Goal: Book appointment/travel/reservation

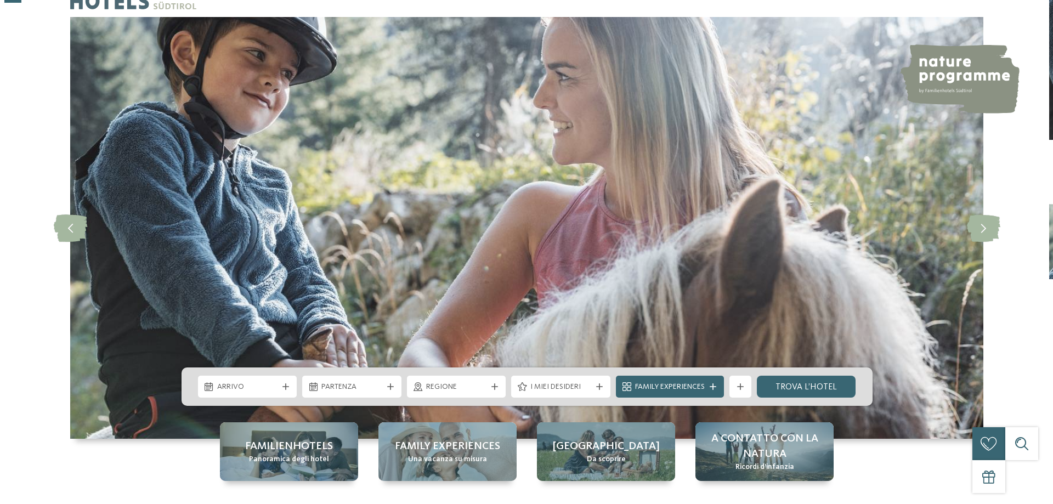
scroll to position [110, 0]
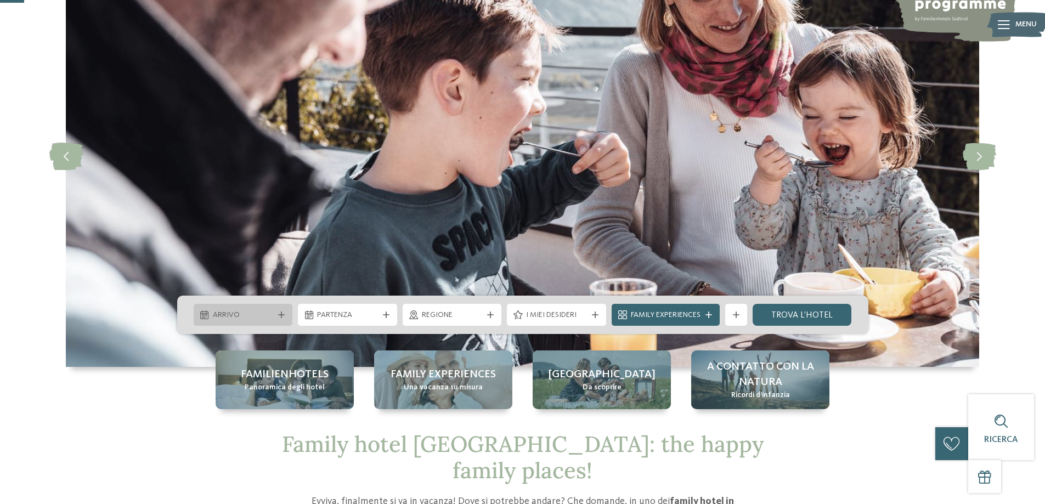
click at [258, 312] on span "Arrivo" at bounding box center [243, 315] width 61 height 11
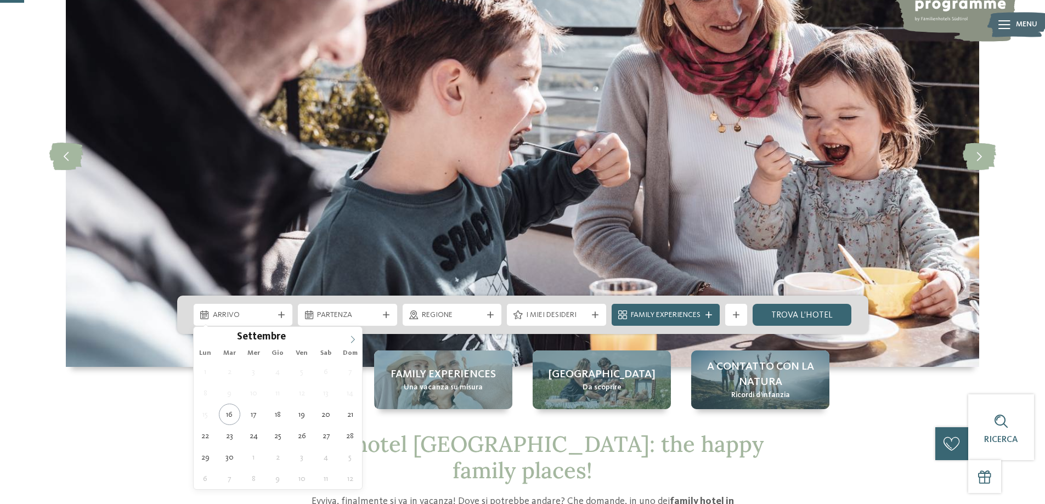
click at [353, 341] on icon at bounding box center [353, 339] width 4 height 7
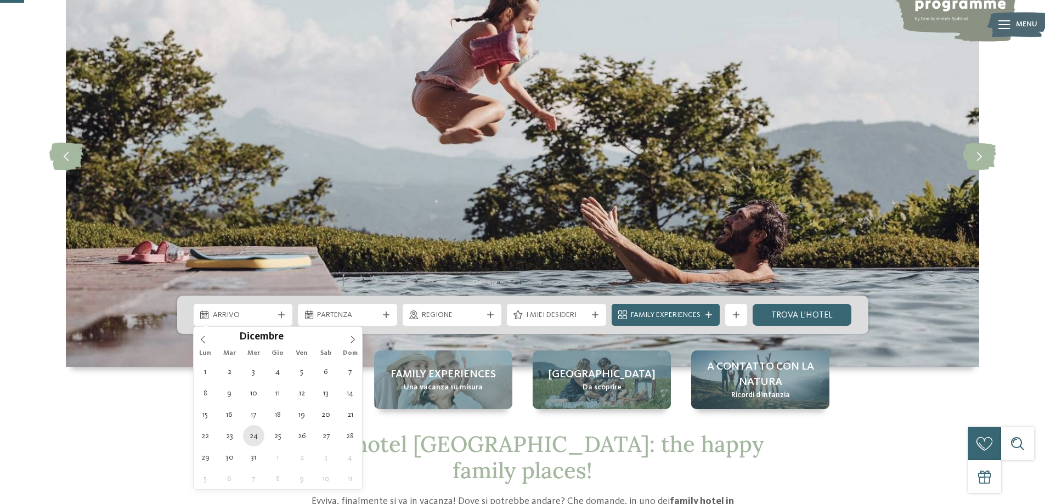
type div "[DATE]"
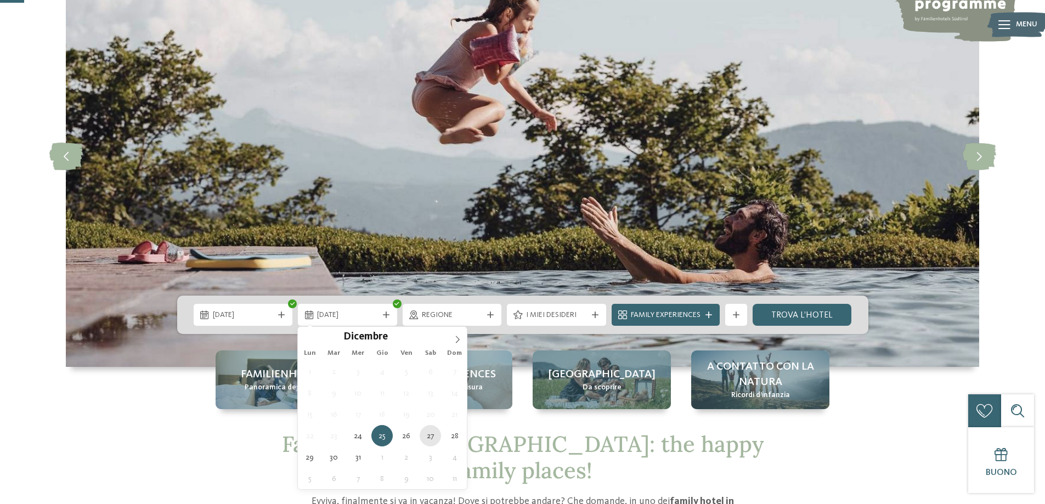
type div "[DATE]"
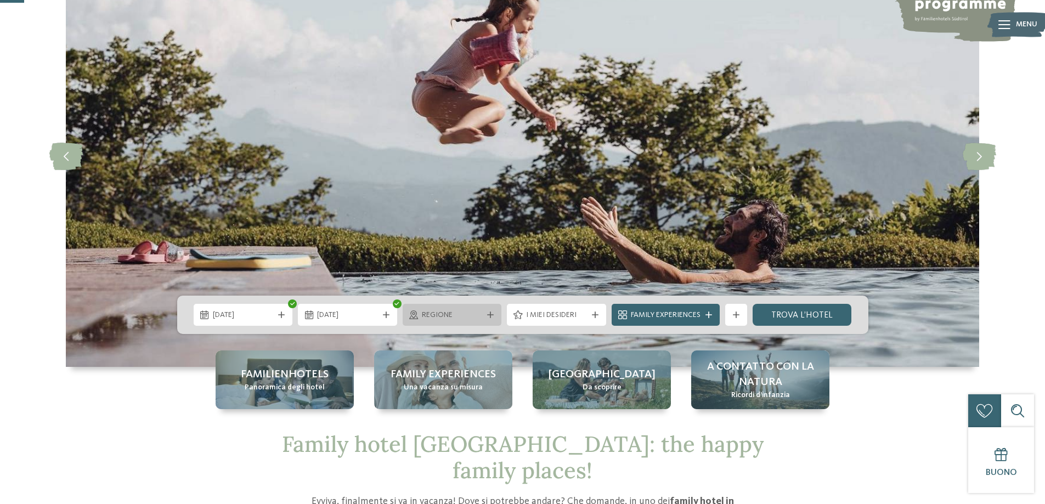
click at [422, 320] on span "Regione" at bounding box center [452, 315] width 61 height 11
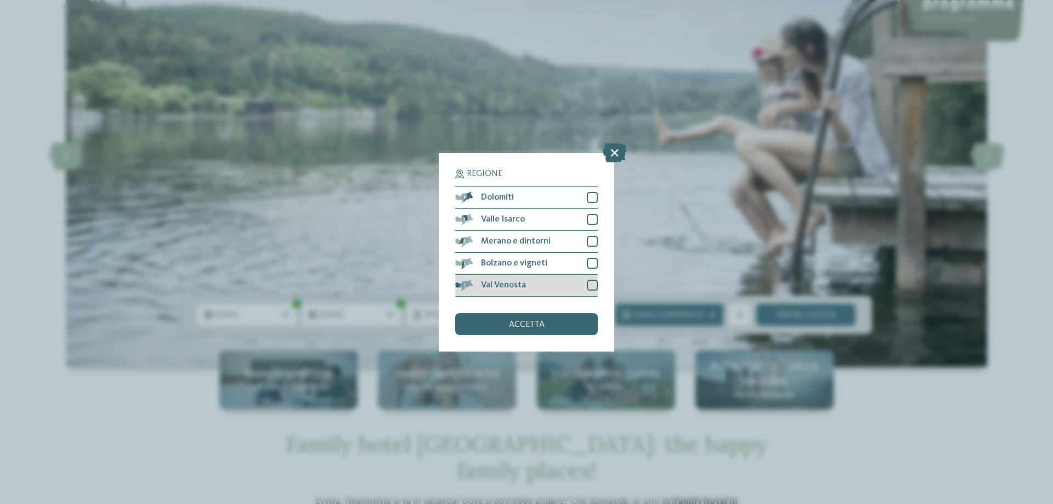
click at [520, 285] on span "Val Venosta" at bounding box center [503, 285] width 45 height 9
click at [525, 268] on div "Bolzano e vigneti" at bounding box center [526, 264] width 143 height 22
click at [530, 247] on div "Merano e dintorni" at bounding box center [526, 242] width 143 height 22
click at [535, 231] on div "Merano e dintorni" at bounding box center [526, 242] width 143 height 22
click at [539, 218] on div "Valle Isarco" at bounding box center [526, 220] width 143 height 22
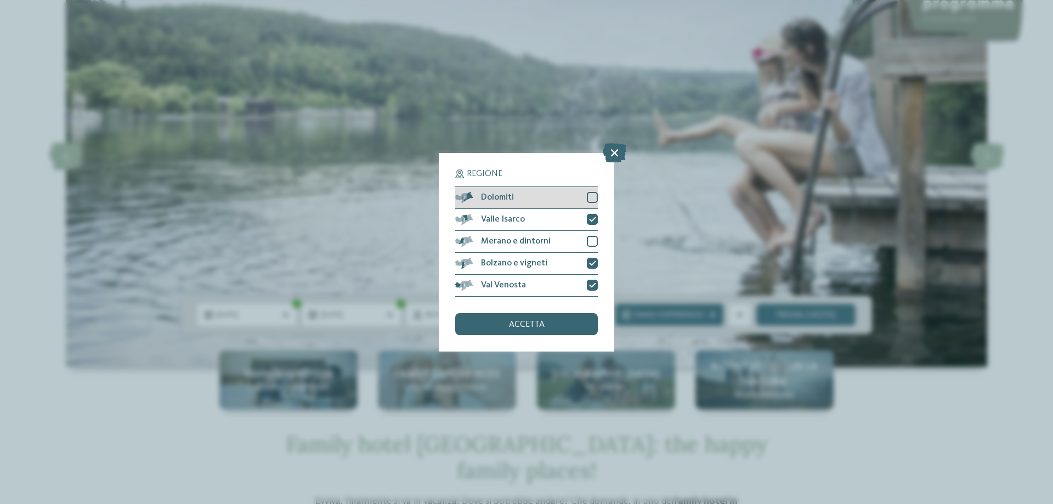
click at [543, 196] on div "Dolomiti" at bounding box center [526, 198] width 143 height 22
click at [541, 240] on span "Merano e dintorni" at bounding box center [516, 241] width 70 height 9
click at [528, 322] on span "accetta" at bounding box center [527, 324] width 36 height 9
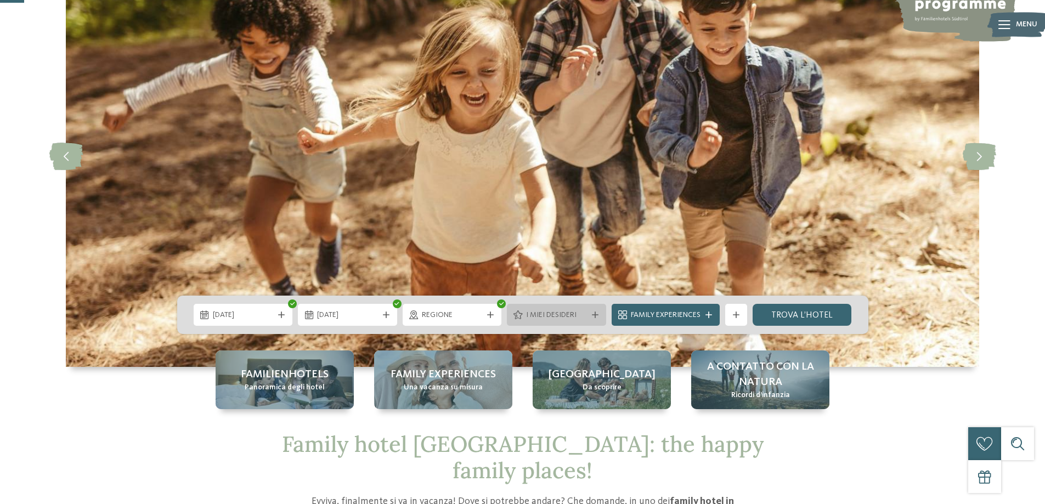
click at [526, 316] on span "I miei desideri" at bounding box center [556, 315] width 61 height 11
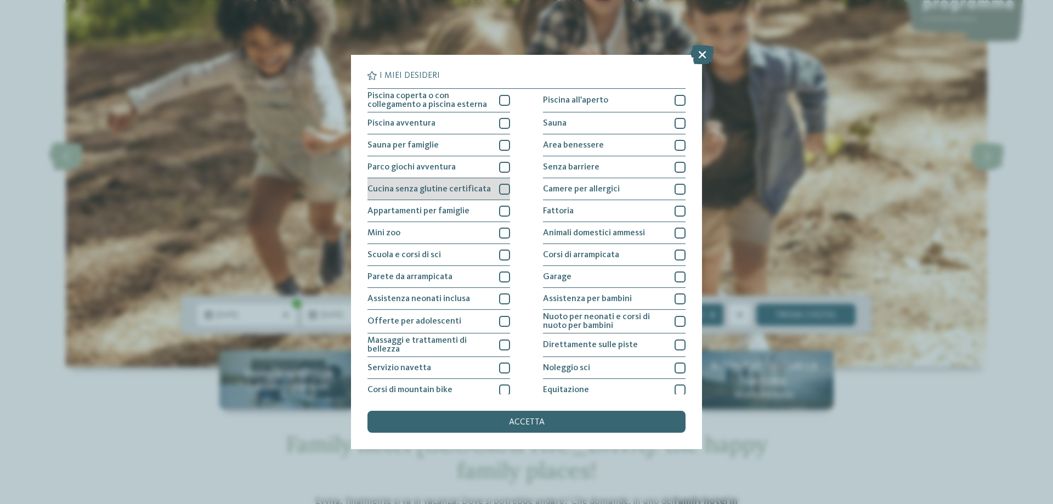
click at [443, 190] on span "Cucina senza glutine certificata" at bounding box center [428, 189] width 123 height 9
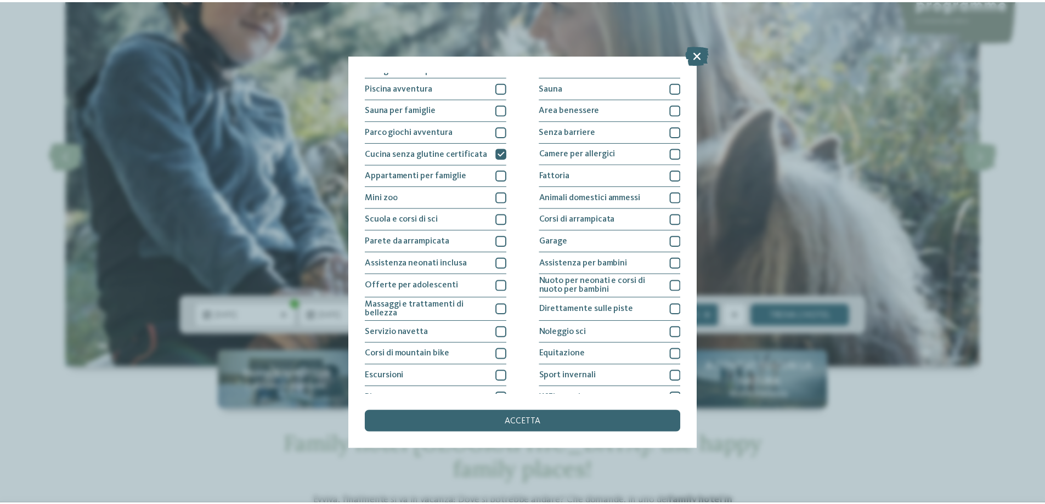
scroll to position [72, 0]
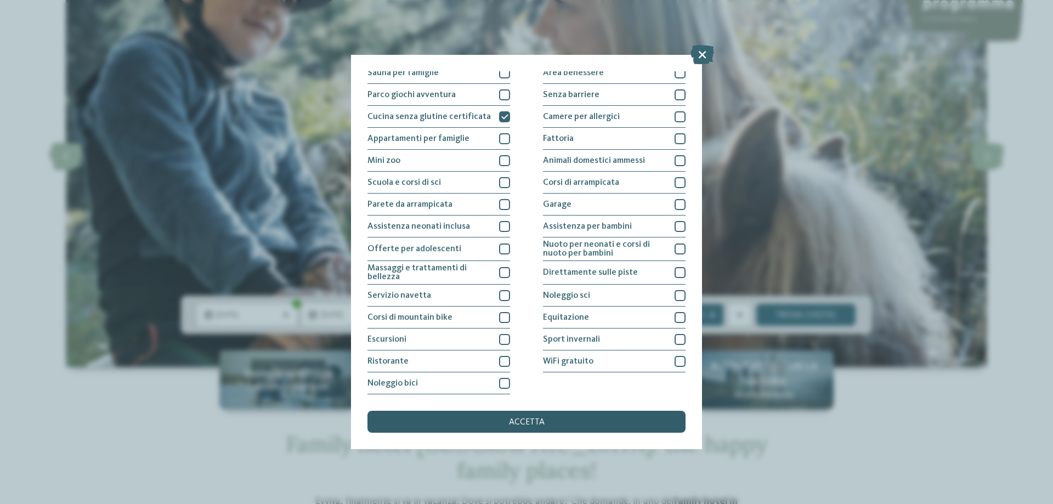
click at [548, 420] on div "accetta" at bounding box center [526, 422] width 318 height 22
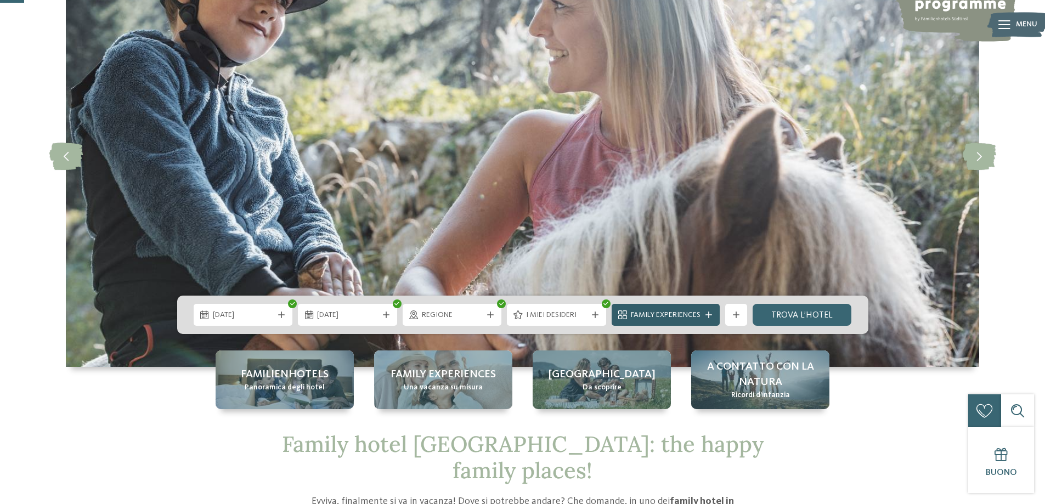
click at [668, 315] on span "Family Experiences" at bounding box center [666, 315] width 70 height 11
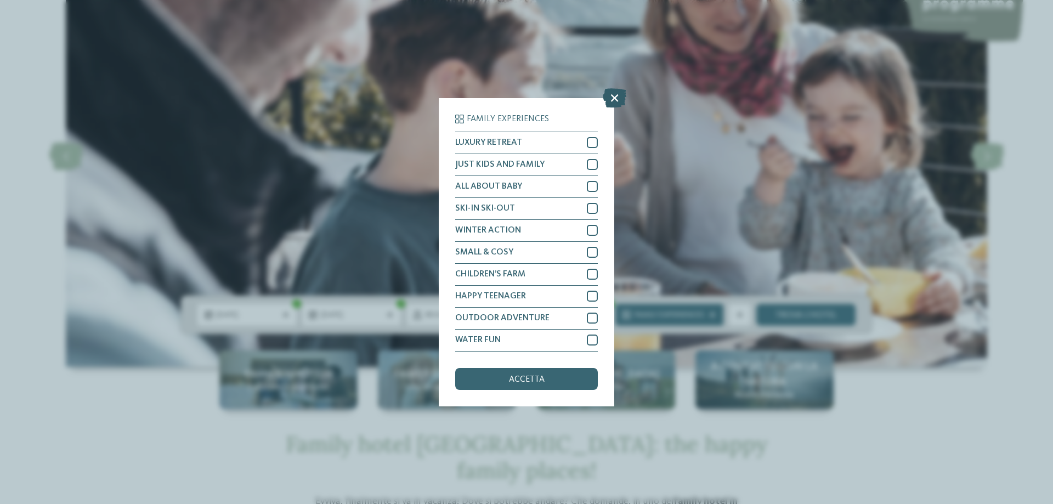
click at [616, 101] on icon at bounding box center [615, 97] width 24 height 19
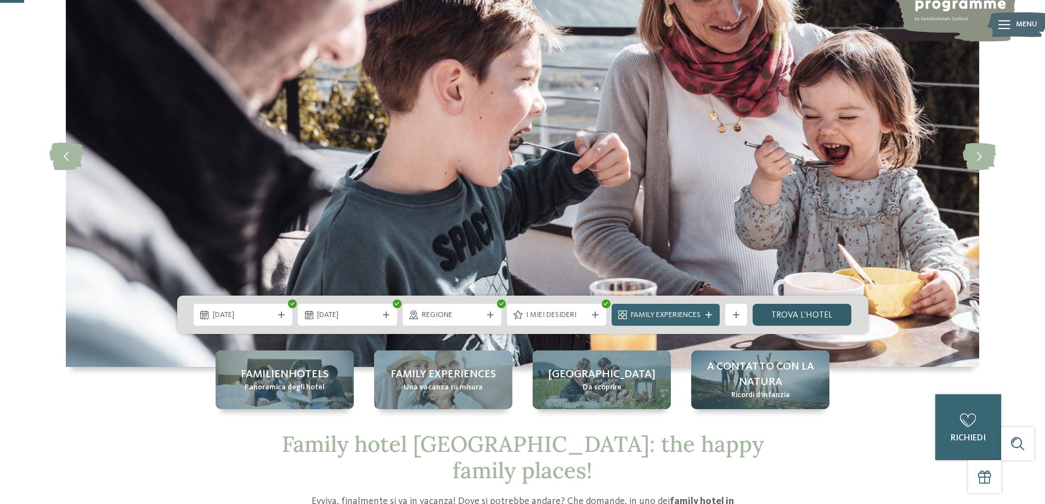
click at [832, 315] on link "trova l’hotel" at bounding box center [801, 315] width 99 height 22
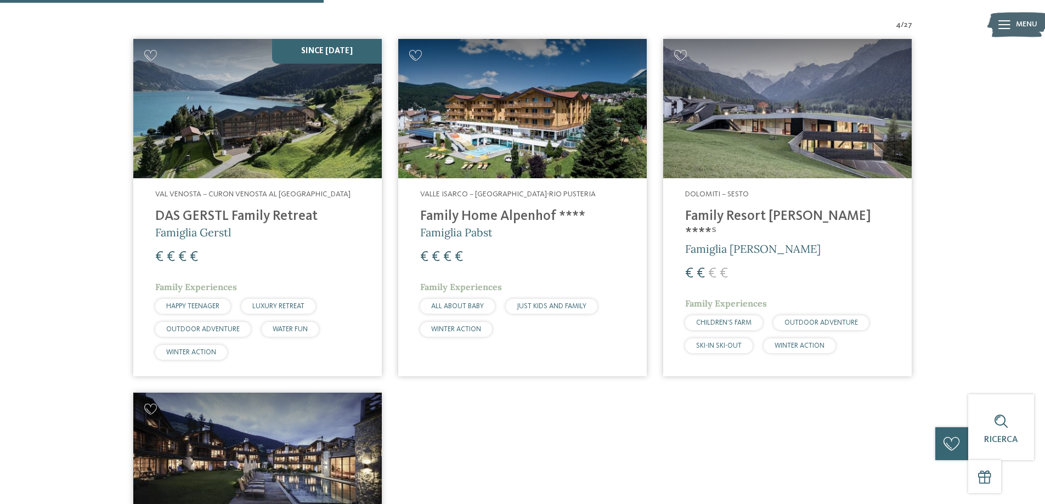
scroll to position [378, 0]
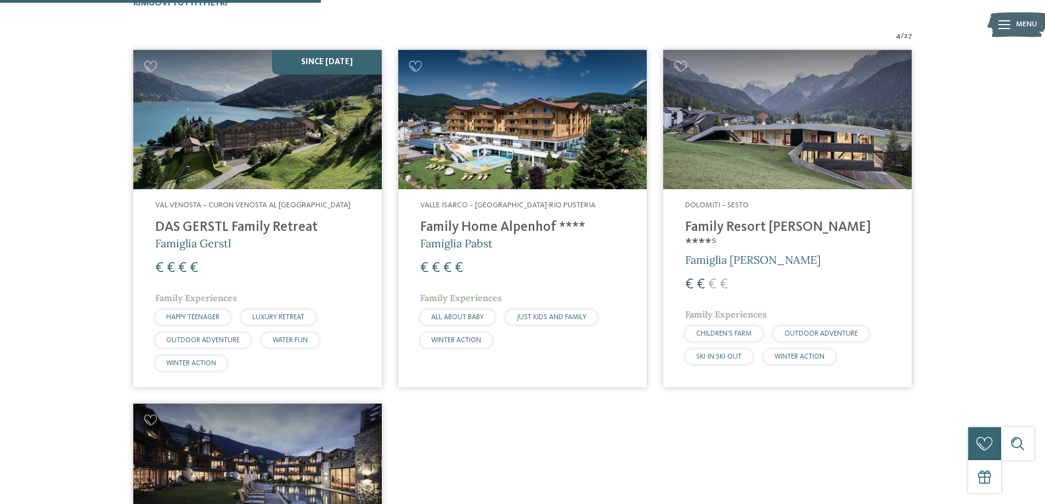
click at [823, 220] on h4 "Family Resort [PERSON_NAME] ****ˢ" at bounding box center [787, 235] width 205 height 33
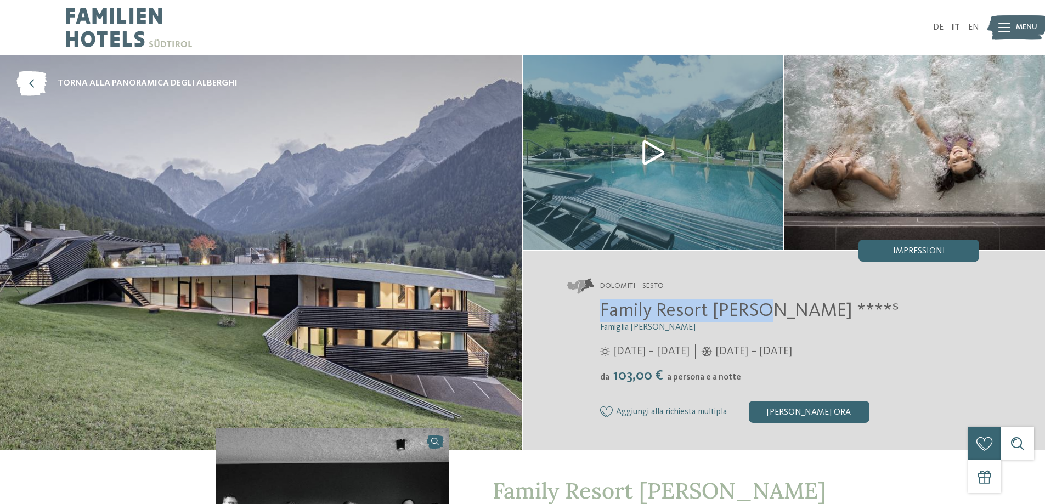
drag, startPoint x: 602, startPoint y: 307, endPoint x: 760, endPoint y: 311, distance: 158.0
click at [760, 311] on span "Family Resort [PERSON_NAME] ****ˢ" at bounding box center [749, 310] width 299 height 19
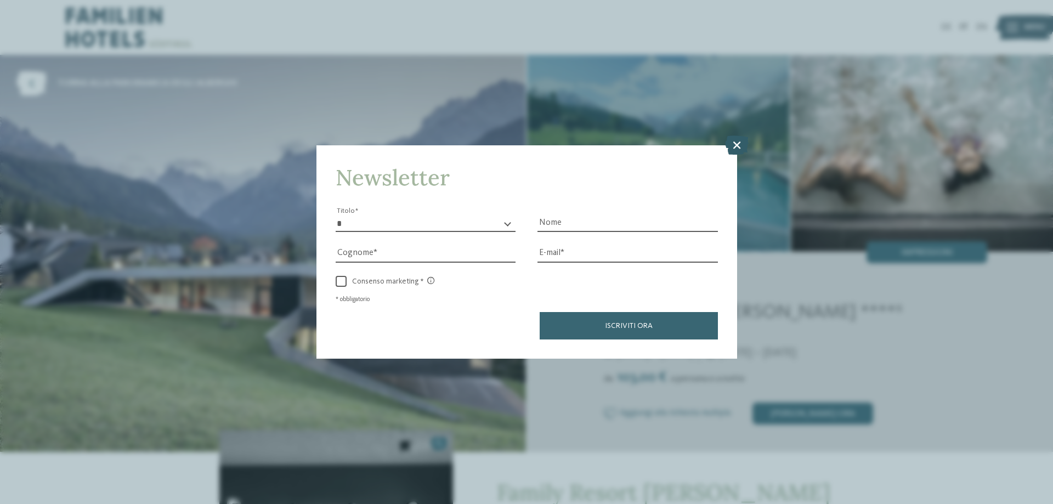
click at [736, 143] on icon at bounding box center [737, 144] width 24 height 19
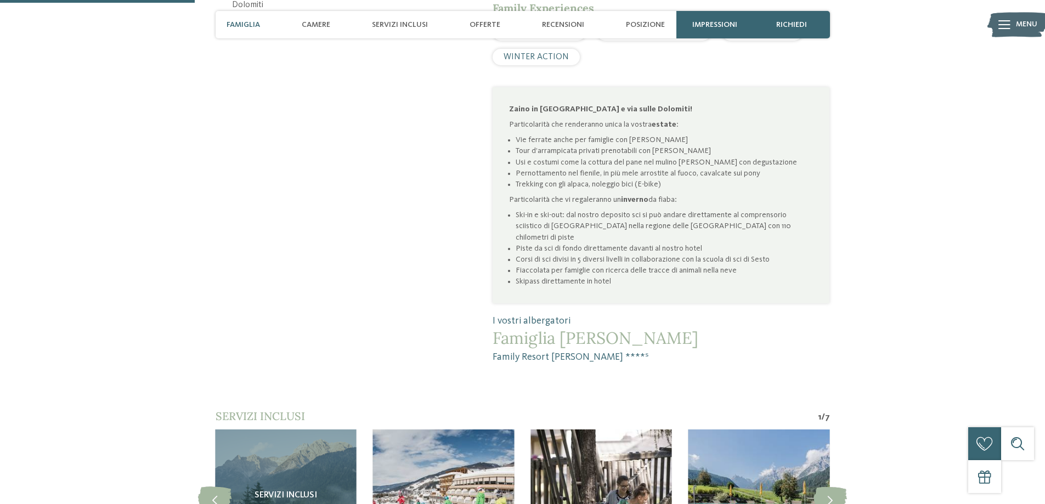
scroll to position [877, 0]
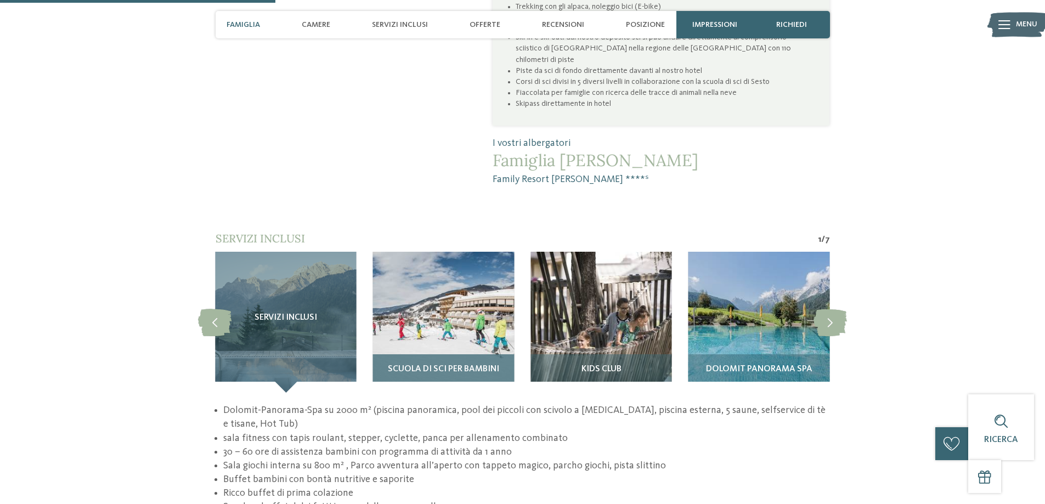
click at [421, 297] on img at bounding box center [443, 322] width 141 height 141
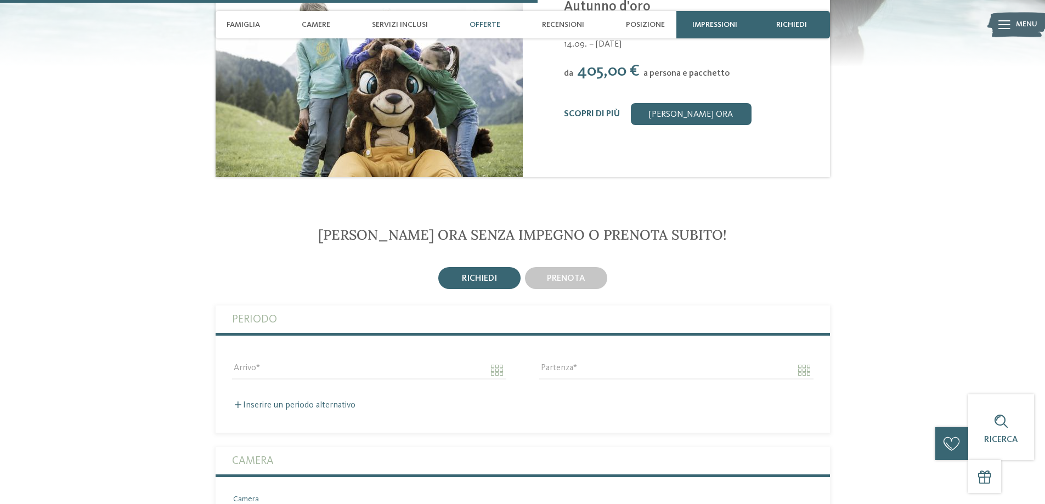
scroll to position [1865, 0]
